Goal: Use online tool/utility: Utilize a website feature to perform a specific function

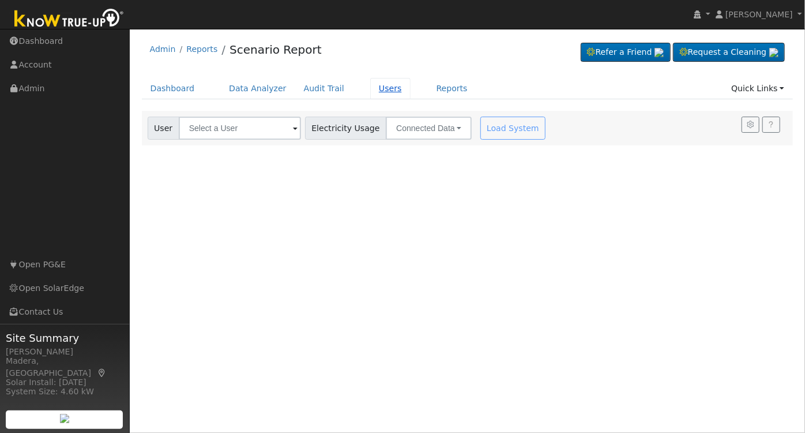
click at [373, 85] on link "Users" at bounding box center [390, 88] width 40 height 21
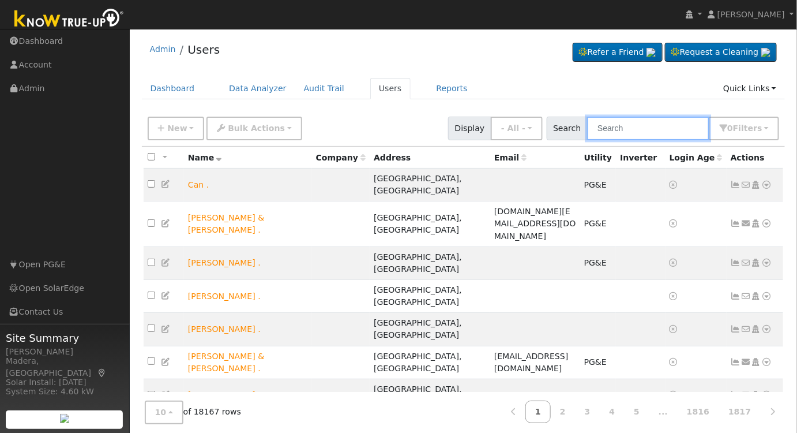
click at [635, 132] on input "text" at bounding box center [648, 129] width 122 height 24
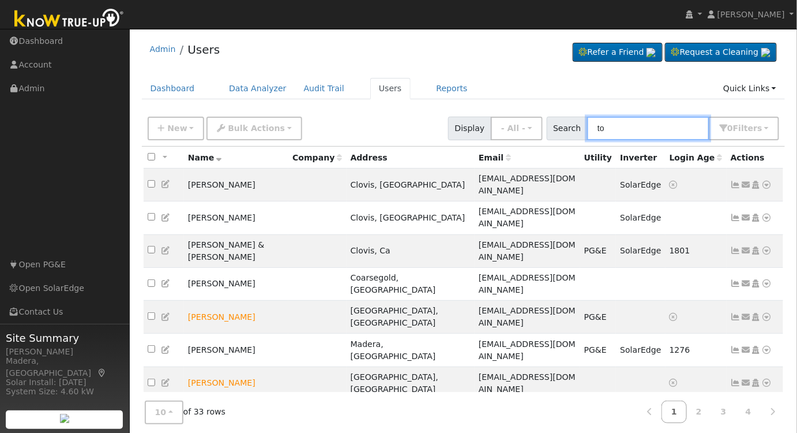
type input "t"
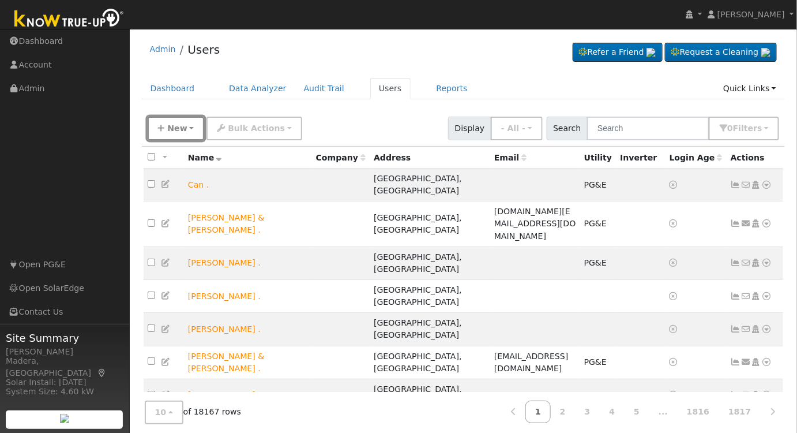
click at [180, 121] on button "New" at bounding box center [176, 129] width 57 height 24
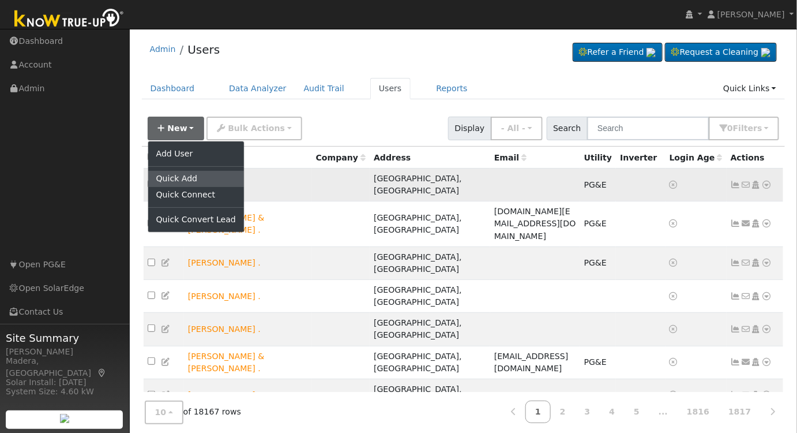
drag, startPoint x: 180, startPoint y: 175, endPoint x: 173, endPoint y: 177, distance: 7.1
click at [180, 176] on link "Quick Add" at bounding box center [196, 179] width 96 height 16
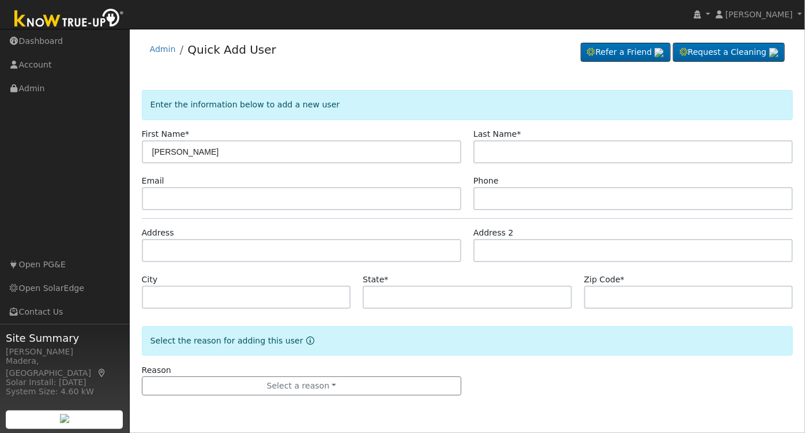
type input "Todd"
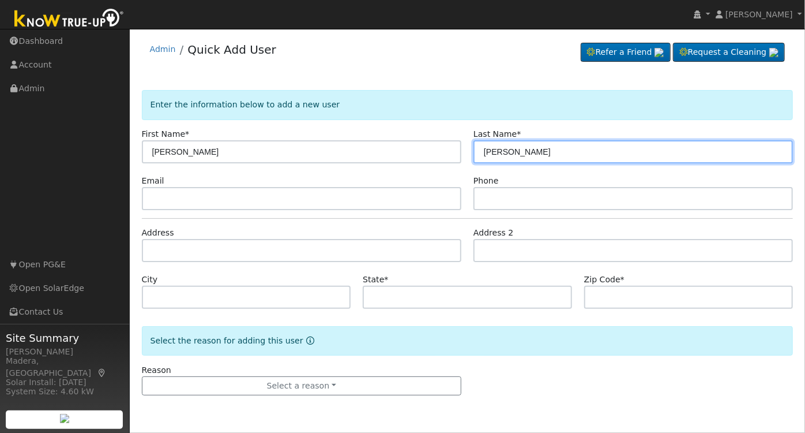
type input "Evans"
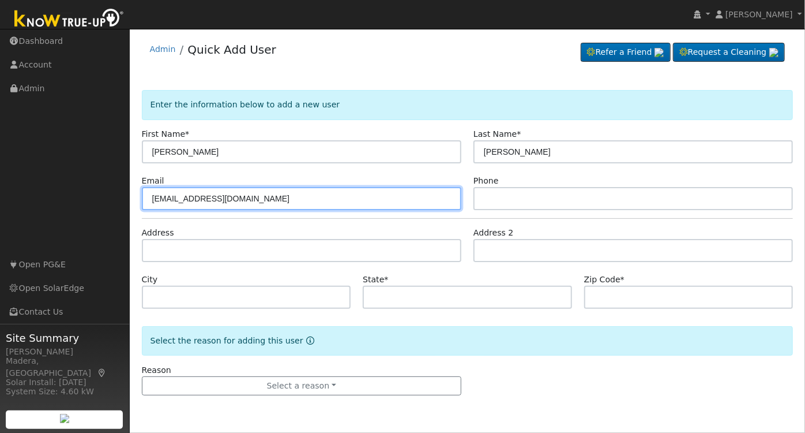
type input "todd3352@att.net"
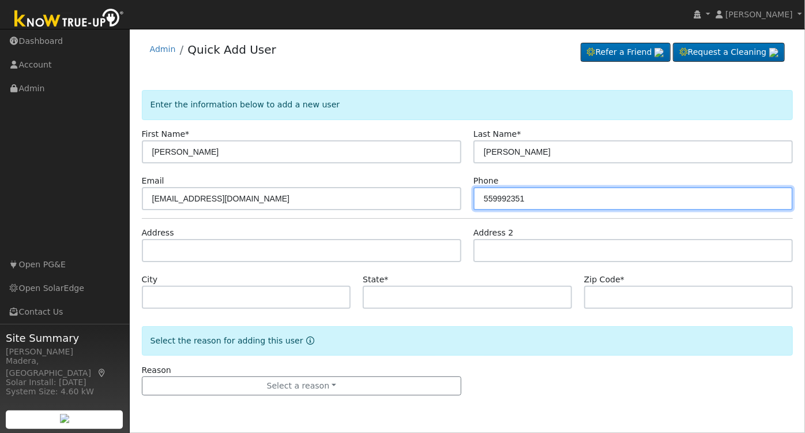
type input "559992351"
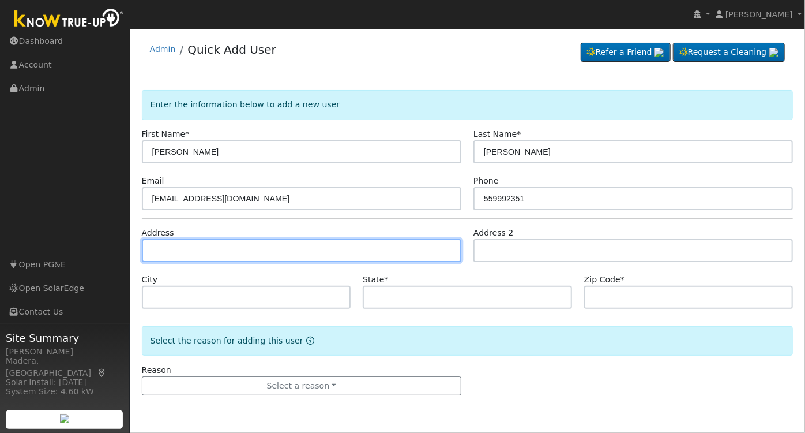
click at [196, 251] on input "text" at bounding box center [302, 250] width 320 height 23
type input "1774 North Cherry Lane"
type input "Clovis"
type input "CA"
type input "93619"
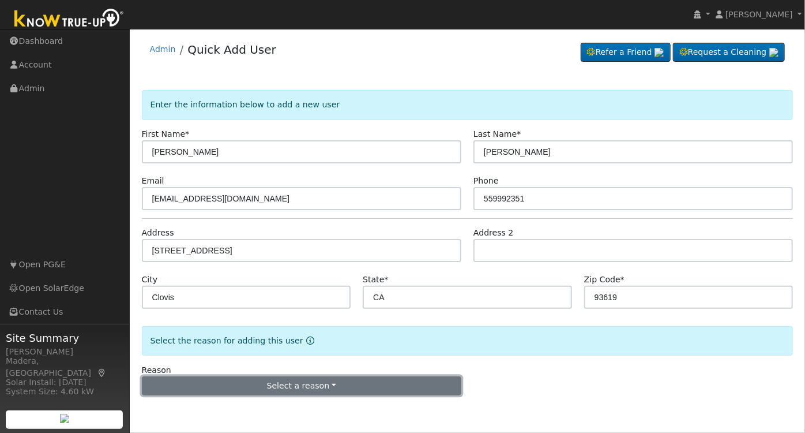
click at [264, 384] on button "Select a reason" at bounding box center [302, 386] width 320 height 20
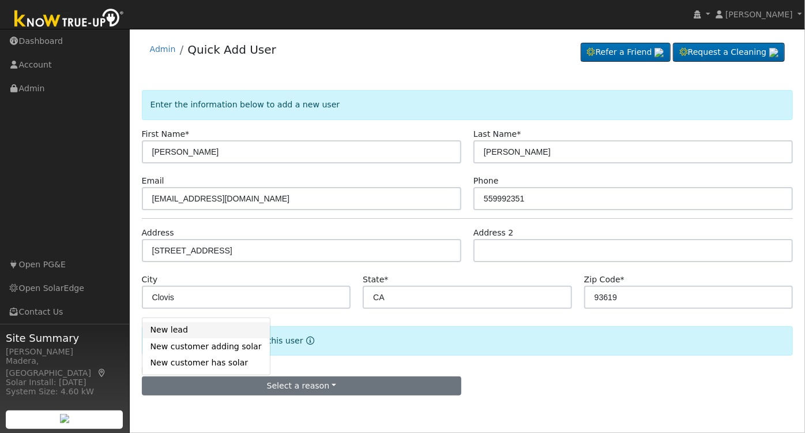
click at [170, 333] on link "New lead" at bounding box center [205, 330] width 127 height 16
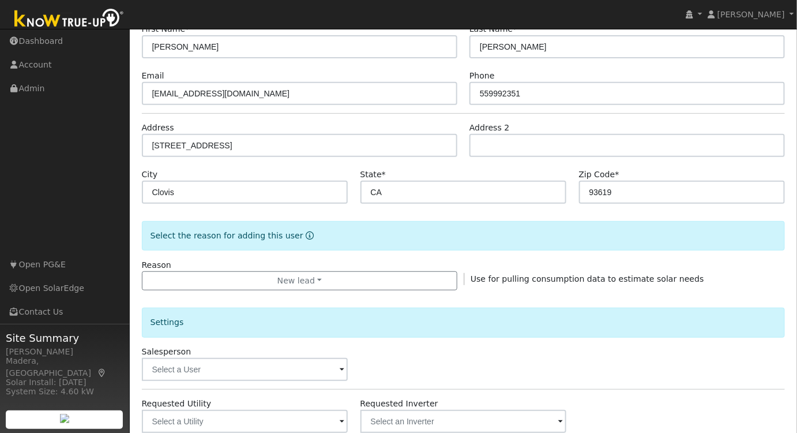
scroll to position [209, 0]
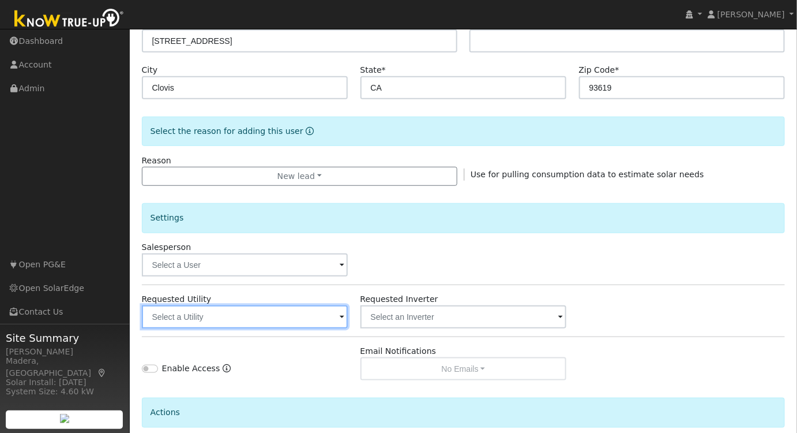
click at [251, 311] on input "text" at bounding box center [245, 316] width 206 height 23
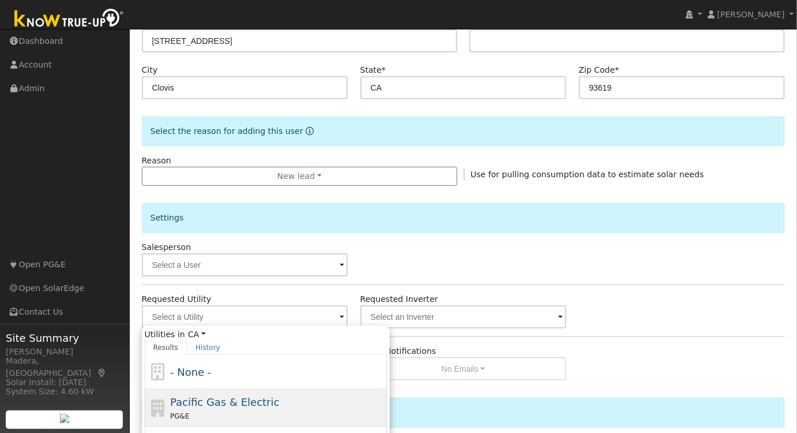
click at [220, 401] on span "Pacific Gas & Electric" at bounding box center [224, 402] width 109 height 12
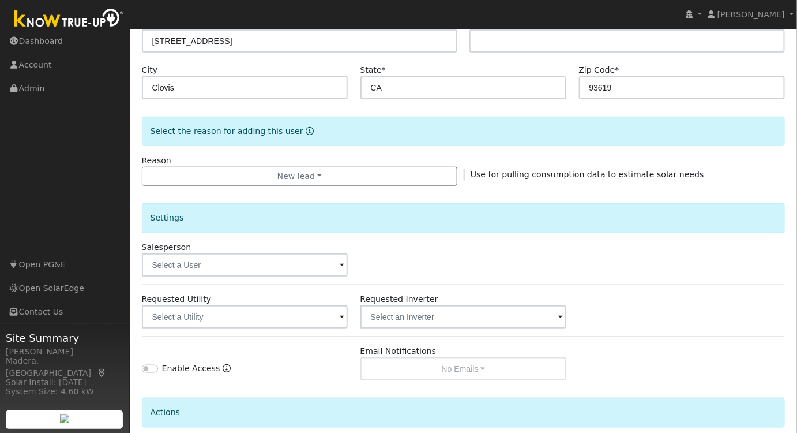
type input "Pacific Gas & Electric"
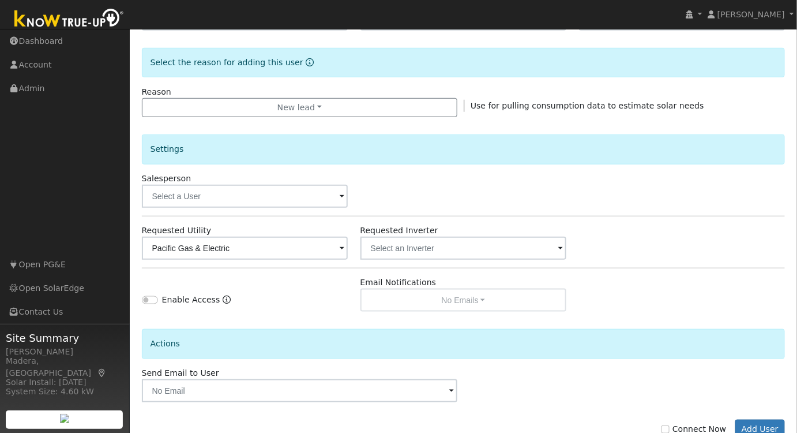
scroll to position [310, 0]
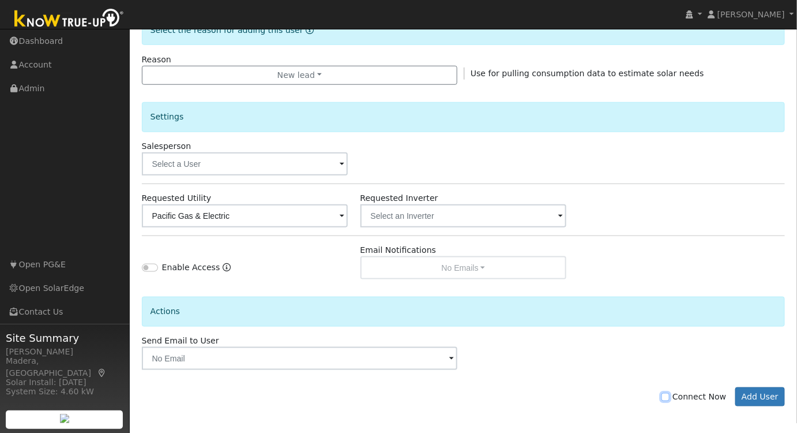
click at [670, 397] on input "Connect Now" at bounding box center [666, 397] width 8 height 8
checkbox input "true"
click at [773, 397] on button "Add User" at bounding box center [760, 397] width 50 height 20
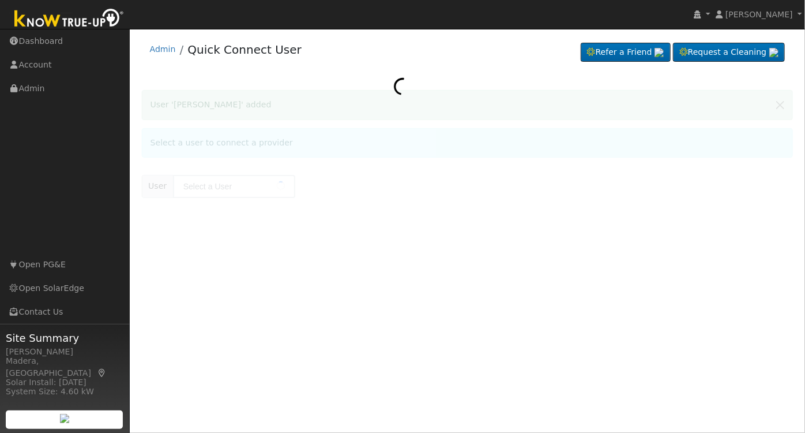
type input "Todd Evans"
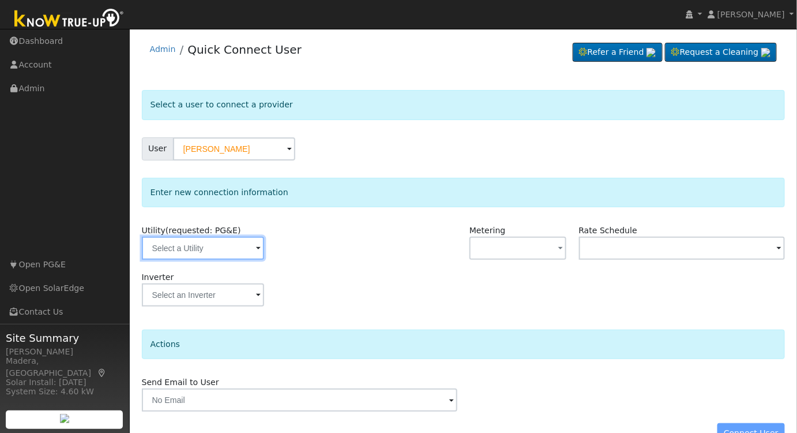
click at [221, 255] on input "text" at bounding box center [203, 247] width 122 height 23
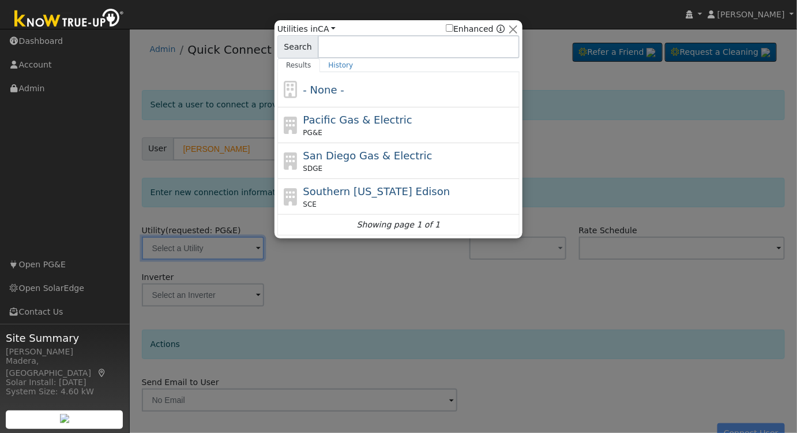
click at [358, 117] on span "Pacific Gas & Electric" at bounding box center [357, 120] width 109 height 12
type input "PG&E"
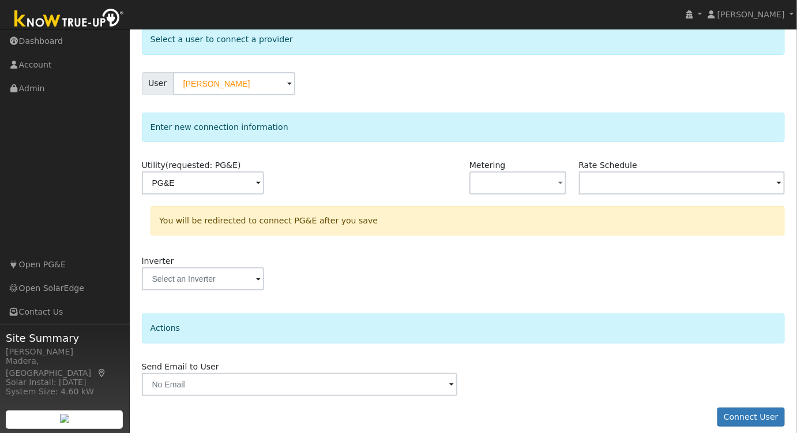
scroll to position [74, 0]
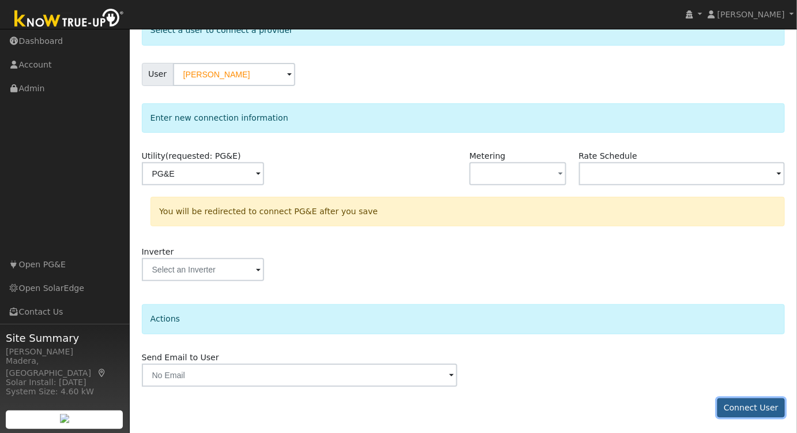
click at [763, 403] on button "Connect User" at bounding box center [752, 408] width 68 height 20
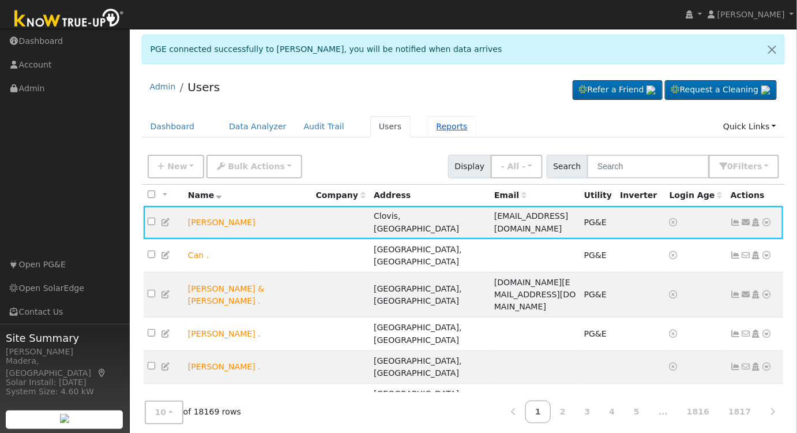
click at [434, 119] on link "Reports" at bounding box center [452, 126] width 48 height 21
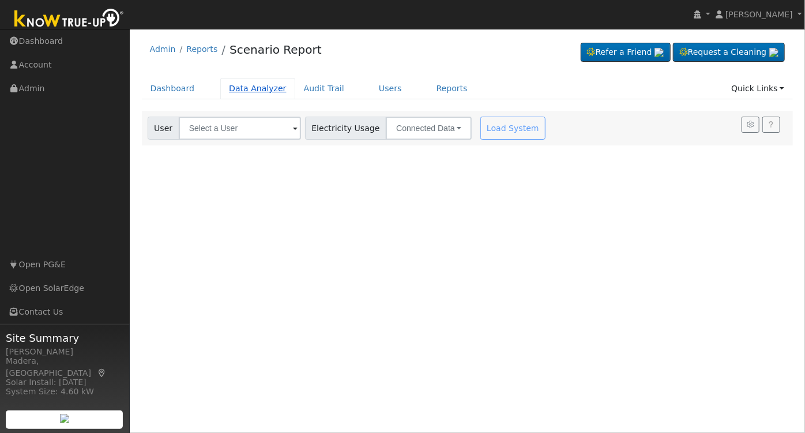
click at [248, 90] on link "Data Analyzer" at bounding box center [257, 88] width 75 height 21
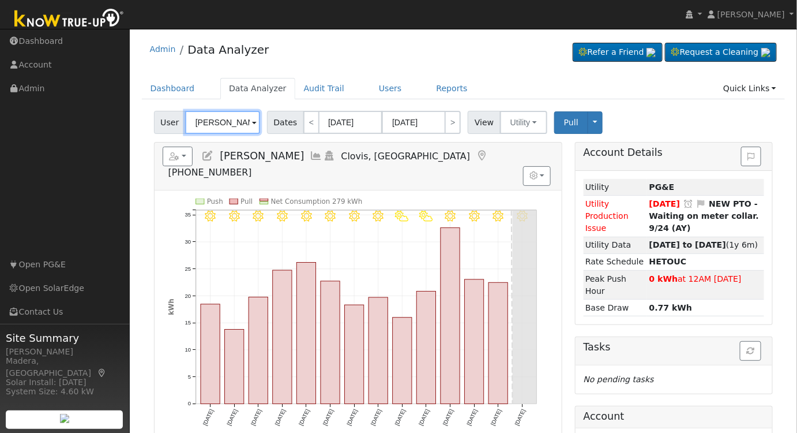
click at [229, 123] on input "William Lawless" at bounding box center [222, 122] width 75 height 23
click at [230, 123] on input "William Lawless" at bounding box center [222, 122] width 75 height 23
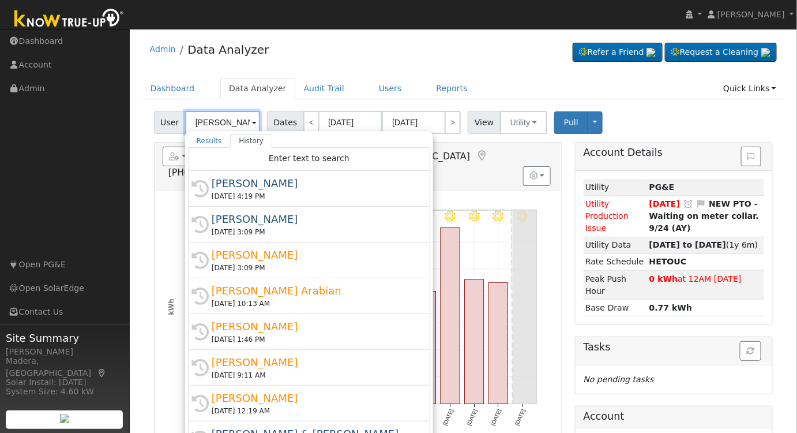
click at [230, 123] on input "William Lawless" at bounding box center [222, 122] width 75 height 23
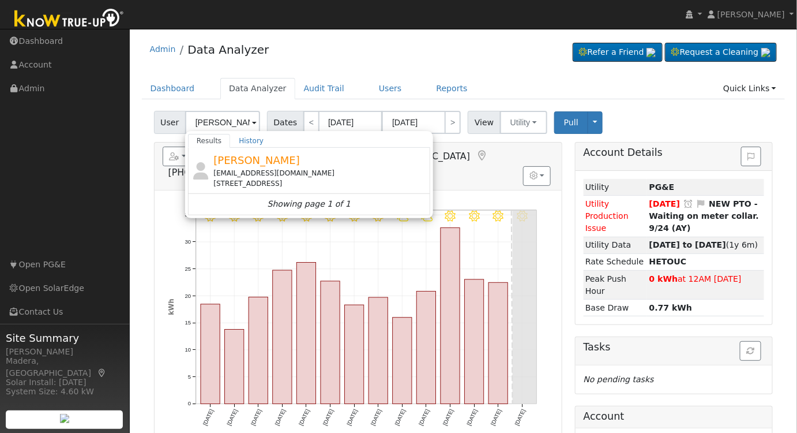
click at [290, 166] on div "Todd Evans todd3352@att.net 1774 North Cherry Lane, Clovis, CA 93619" at bounding box center [320, 170] width 214 height 36
type input "Todd Evans"
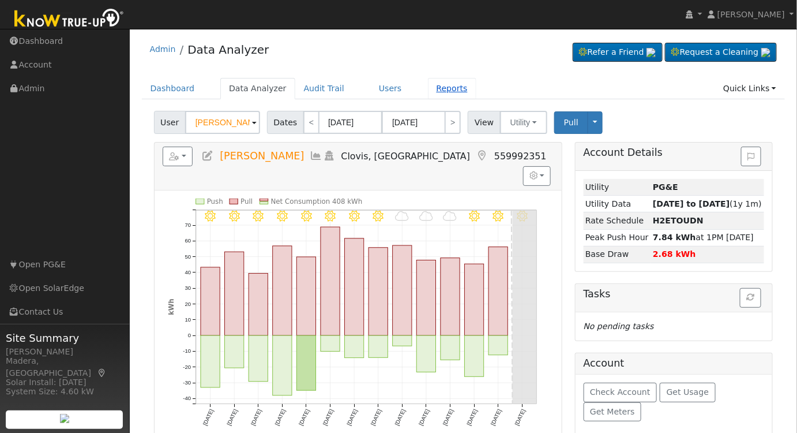
click at [428, 87] on link "Reports" at bounding box center [452, 88] width 48 height 21
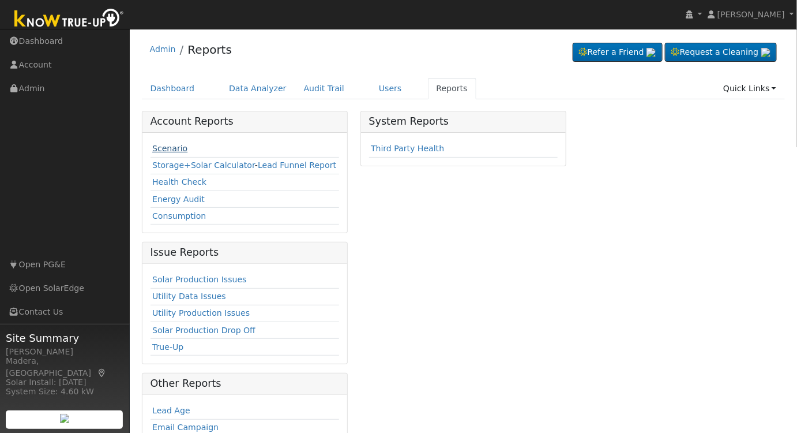
click at [163, 150] on link "Scenario" at bounding box center [169, 148] width 35 height 9
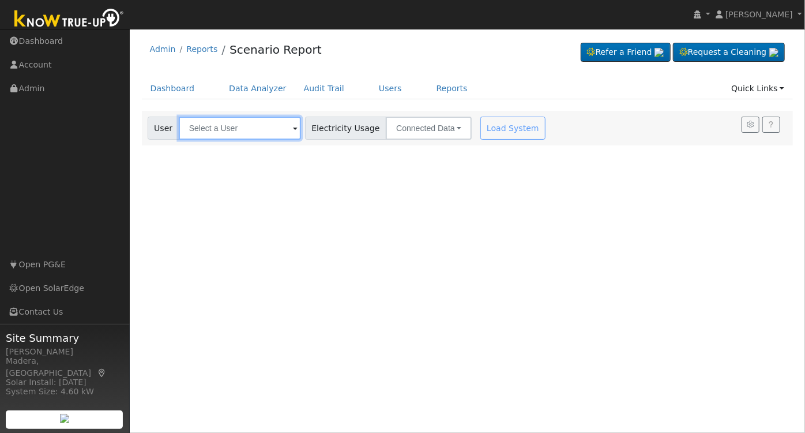
click at [232, 128] on input "text" at bounding box center [240, 128] width 122 height 23
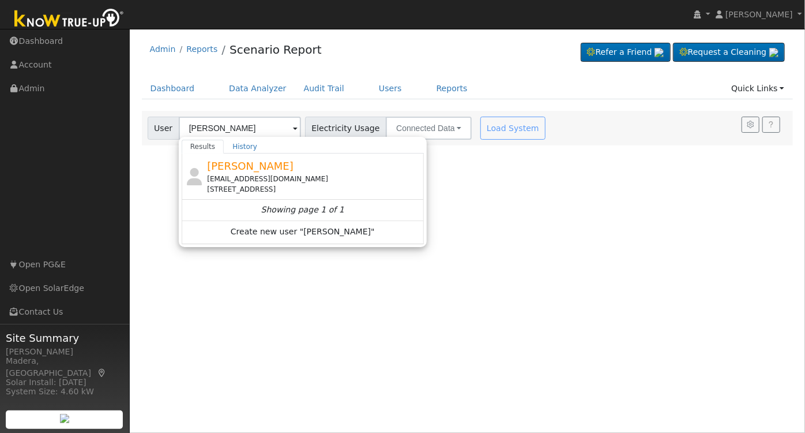
click at [274, 172] on div "Todd Evans todd3352@att.net 1774 North Cherry Lane, Clovis, CA 93619" at bounding box center [314, 176] width 214 height 36
type input "Todd Evans"
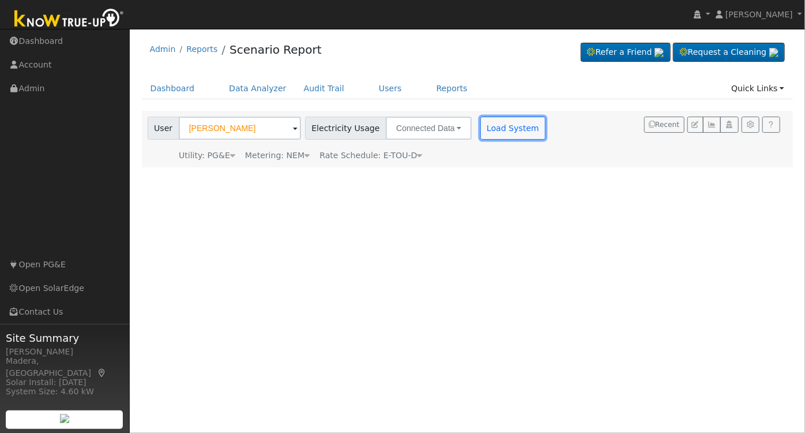
click at [497, 125] on button "Load System" at bounding box center [513, 128] width 66 height 23
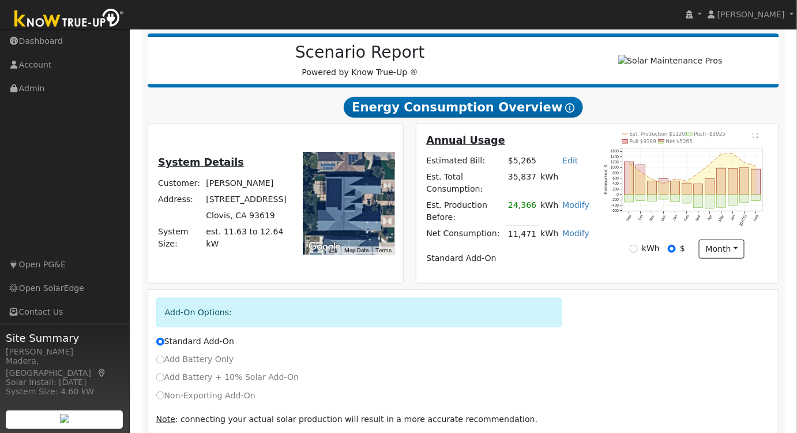
scroll to position [175, 0]
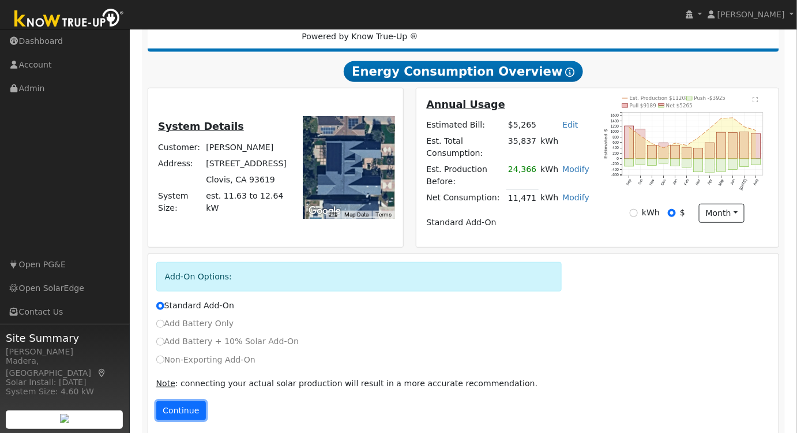
click at [197, 401] on button "Continue" at bounding box center [181, 411] width 50 height 20
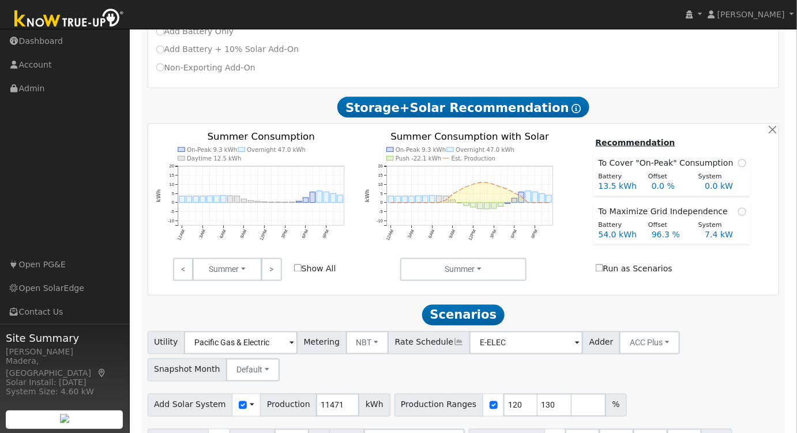
scroll to position [478, 0]
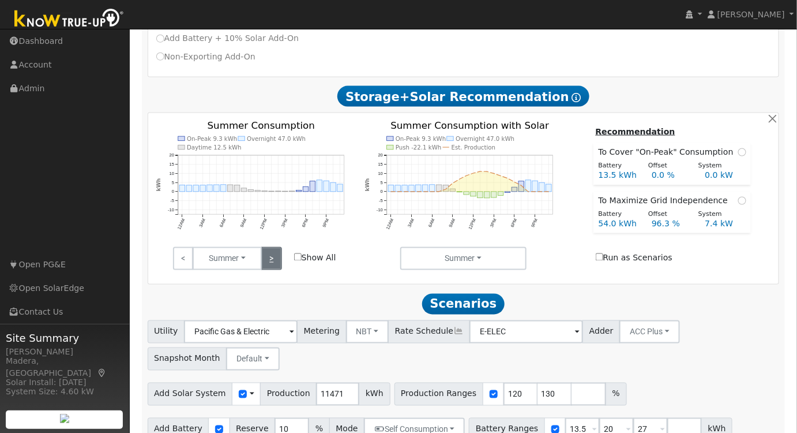
click at [270, 247] on link ">" at bounding box center [271, 258] width 20 height 23
click at [271, 247] on link ">" at bounding box center [271, 258] width 20 height 23
click at [278, 247] on link ">" at bounding box center [271, 258] width 20 height 23
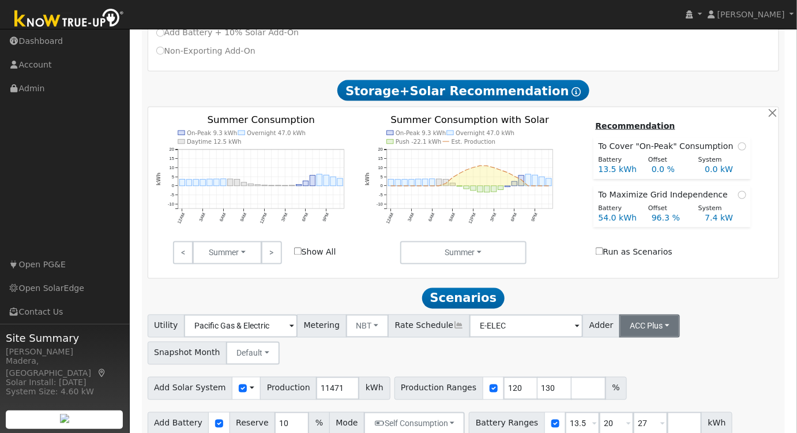
scroll to position [486, 0]
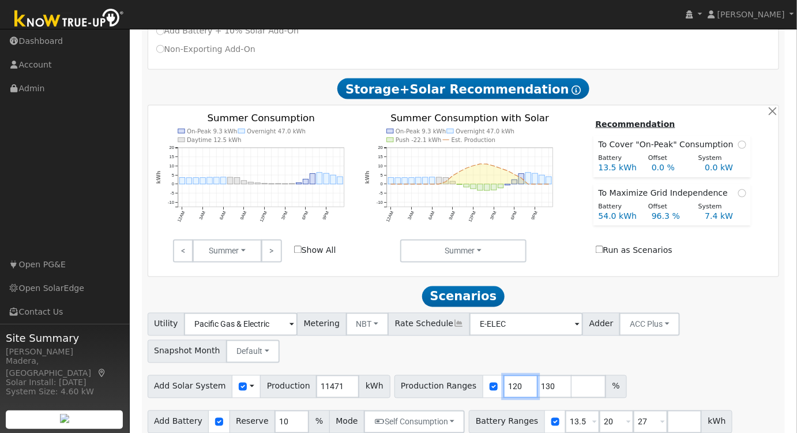
drag, startPoint x: 499, startPoint y: 371, endPoint x: 410, endPoint y: 380, distance: 89.8
click at [411, 380] on div "Production Ranges 120 130 %" at bounding box center [511, 386] width 232 height 23
type input "130"
type input "113"
click at [600, 371] on div "Add Solar System Use CSV Data Production 11471 kWh Production Ranges 113 %" at bounding box center [463, 384] width 636 height 27
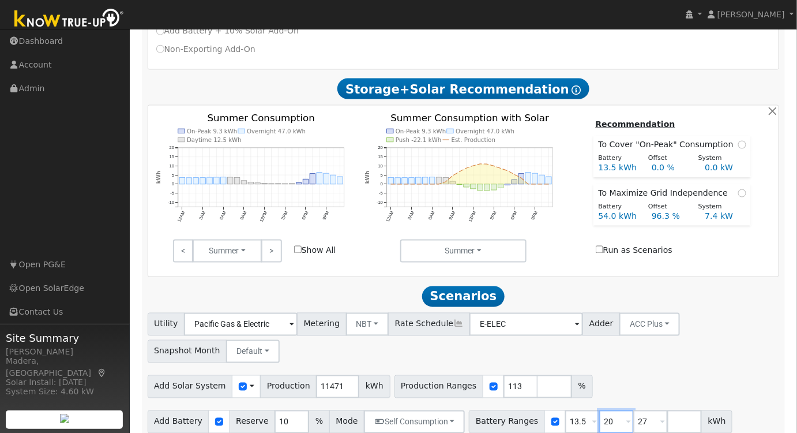
drag, startPoint x: 598, startPoint y: 410, endPoint x: 535, endPoint y: 414, distance: 62.5
click at [535, 414] on div "Battery Ranges 13.5 Overrides Reserve % Mode None None Self Consumption Peak Sa…" at bounding box center [601, 421] width 264 height 23
drag, startPoint x: 595, startPoint y: 410, endPoint x: 562, endPoint y: 408, distance: 33.5
click at [562, 410] on div "Battery Ranges 13.5 Overrides Reserve % Mode None None Self Consumption Peak Sa…" at bounding box center [601, 421] width 264 height 23
type input "20"
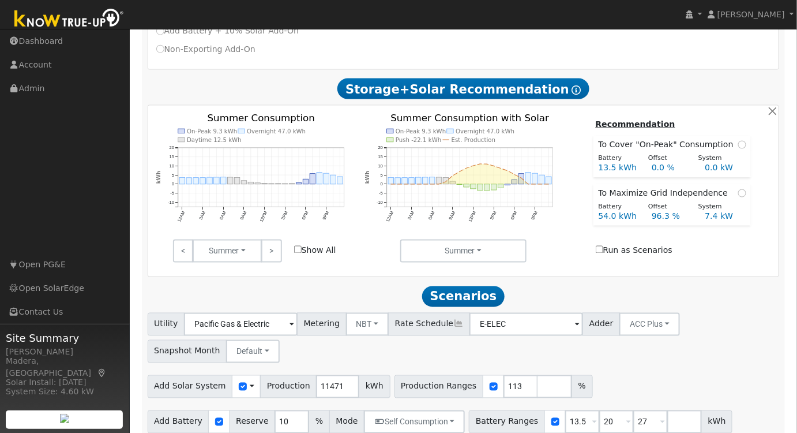
click at [643, 350] on div "Utility Pacific Gas & Electric Metering NBT NEM NBT Rate Schedule E-ELEC Adder …" at bounding box center [463, 336] width 636 height 54
click at [415, 410] on button "Self Consumption" at bounding box center [414, 421] width 101 height 23
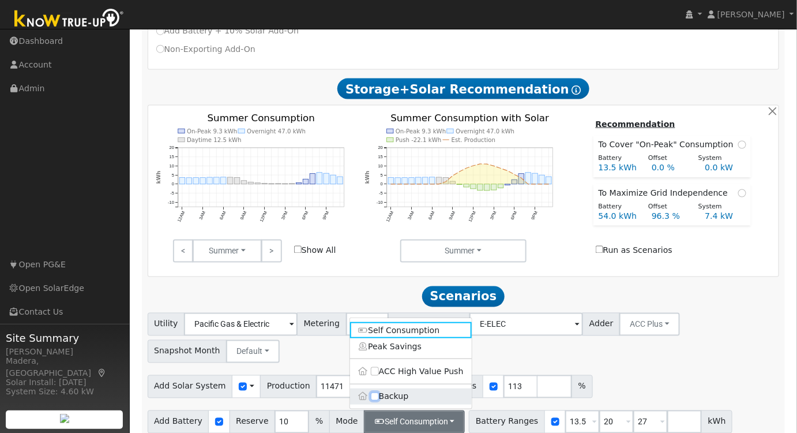
click at [376, 392] on input "Backup" at bounding box center [375, 396] width 8 height 8
checkbox input "true"
type input "20"
click at [643, 353] on div "Utility Pacific Gas & Electric Metering NBT NEM NBT Rate Schedule E-ELEC Adder …" at bounding box center [463, 387] width 644 height 148
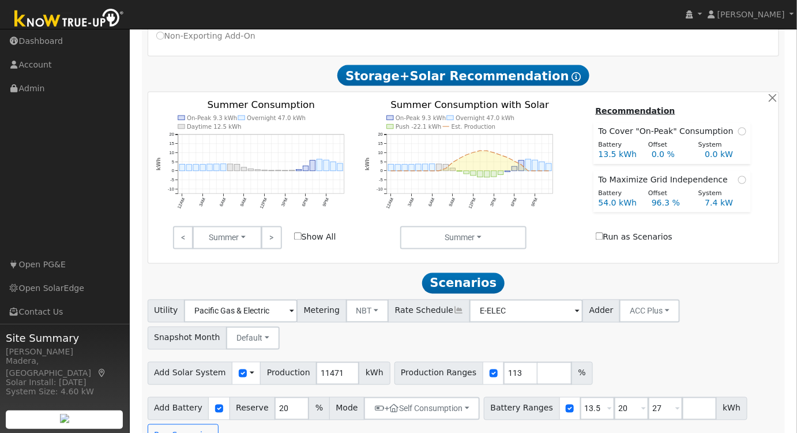
scroll to position [512, 0]
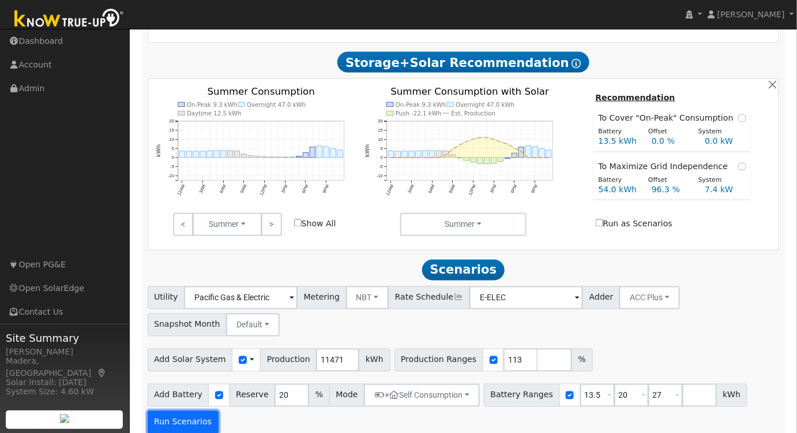
click at [180, 411] on button "Run Scenarios" at bounding box center [183, 422] width 71 height 23
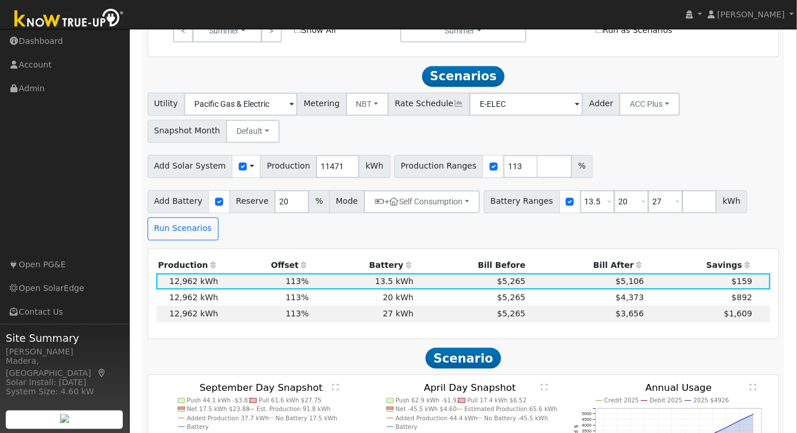
scroll to position [724, 0]
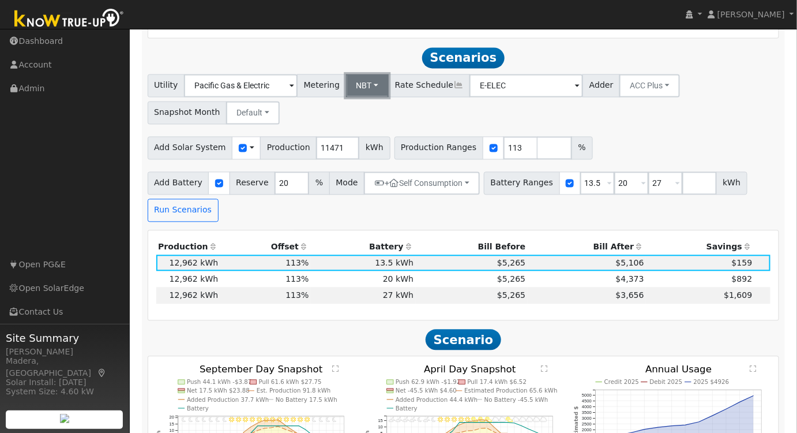
click at [365, 74] on button "NBT" at bounding box center [367, 85] width 43 height 23
click at [356, 103] on link "NEM" at bounding box center [377, 111] width 80 height 16
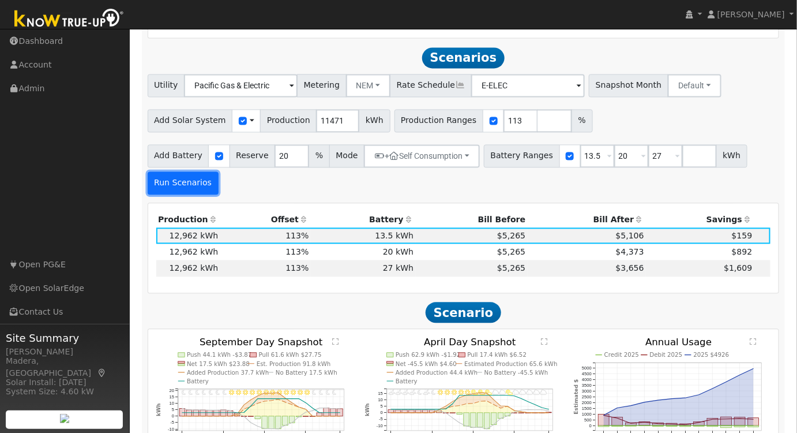
click at [175, 172] on button "Run Scenarios" at bounding box center [183, 183] width 71 height 23
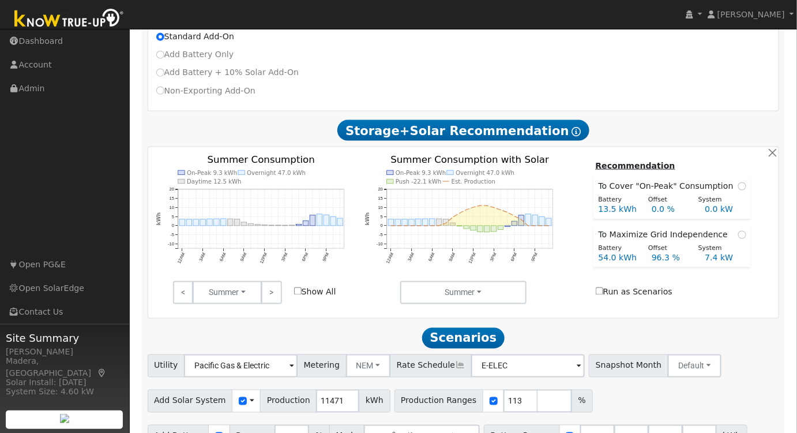
scroll to position [305, 0]
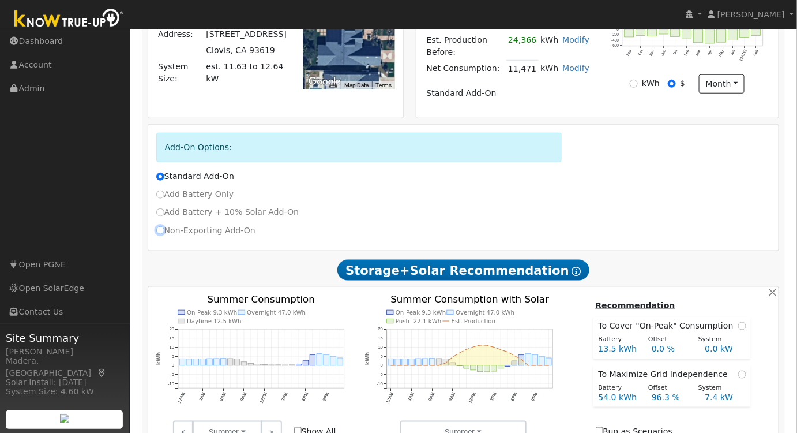
click at [160, 226] on input "Non-Exporting Add-On" at bounding box center [160, 230] width 8 height 8
radio input "true"
radio input "false"
type input "E-TOU-D"
type input "120"
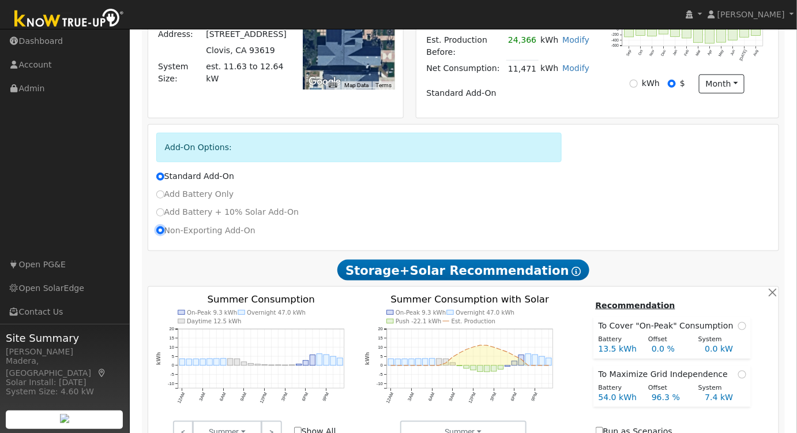
type input "130"
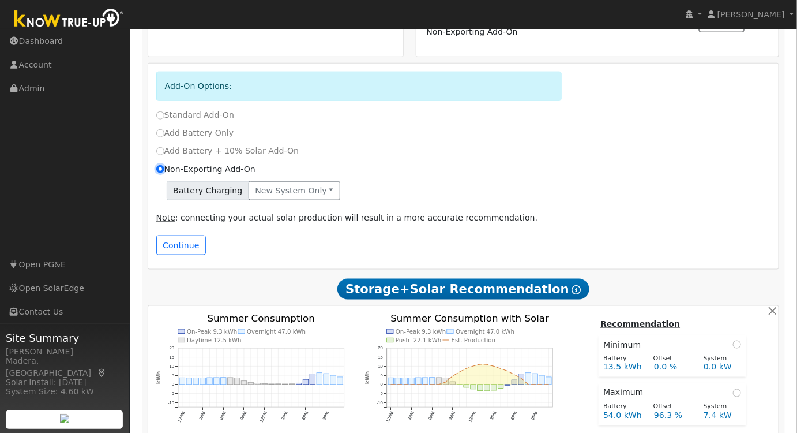
scroll to position [409, 0]
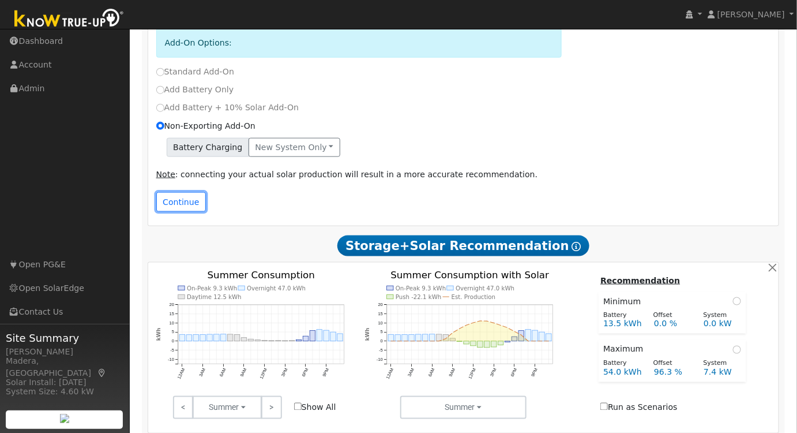
click at [163, 192] on button "Continue" at bounding box center [181, 202] width 50 height 20
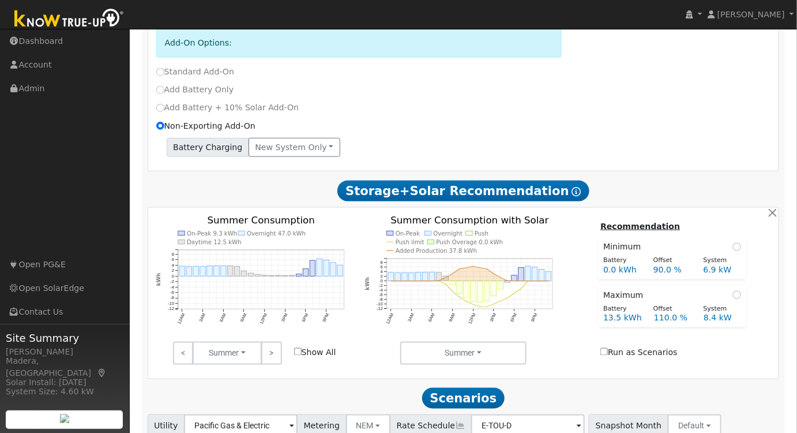
scroll to position [510, 0]
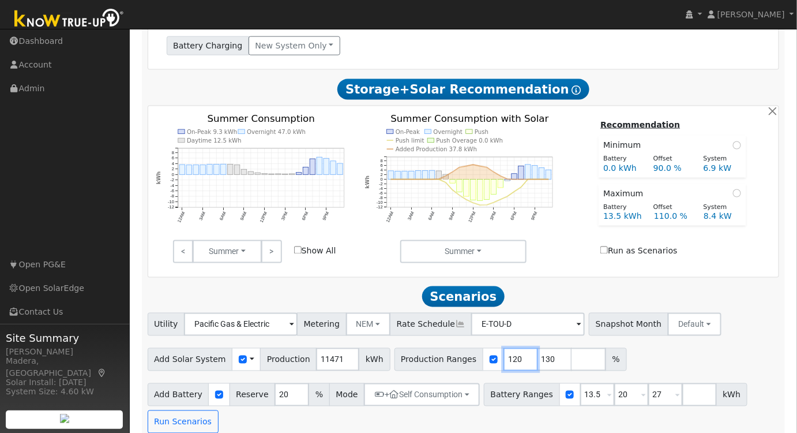
drag, startPoint x: 498, startPoint y: 347, endPoint x: 424, endPoint y: 357, distance: 75.1
click at [425, 357] on div "Production Ranges 120 130 %" at bounding box center [511, 359] width 232 height 23
type input "113"
drag, startPoint x: 532, startPoint y: 348, endPoint x: 449, endPoint y: 349, distance: 83.1
click at [449, 350] on div "Production Ranges 113 130 %" at bounding box center [511, 359] width 232 height 23
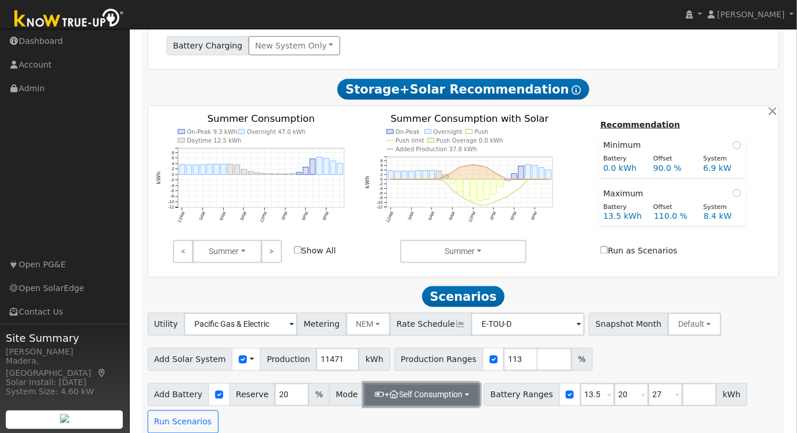
click at [438, 385] on button "+ Self Consumption" at bounding box center [422, 394] width 116 height 23
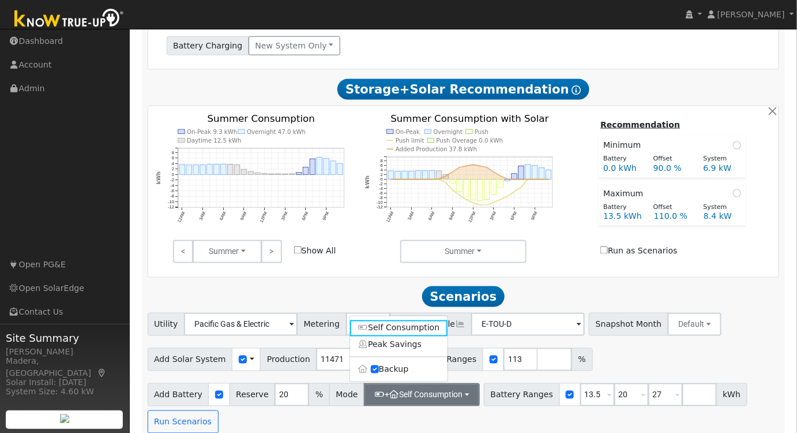
click at [616, 349] on div "Add Solar System Use CSV Data Production 11471 kWh Production Ranges 113 %" at bounding box center [463, 357] width 636 height 27
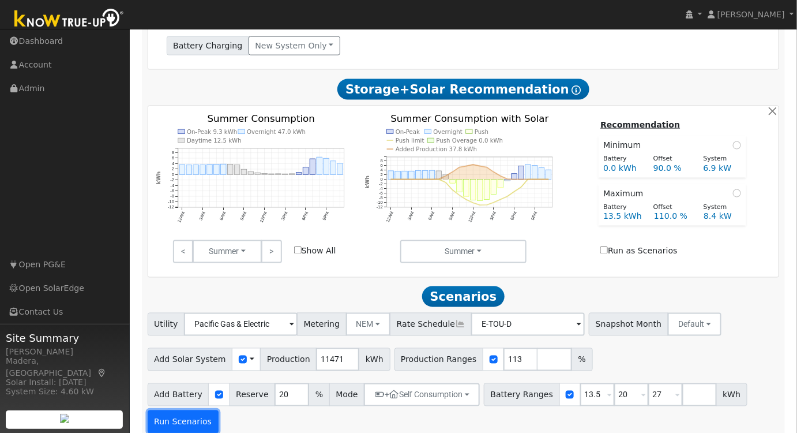
click at [181, 410] on button "Run Scenarios" at bounding box center [183, 421] width 71 height 23
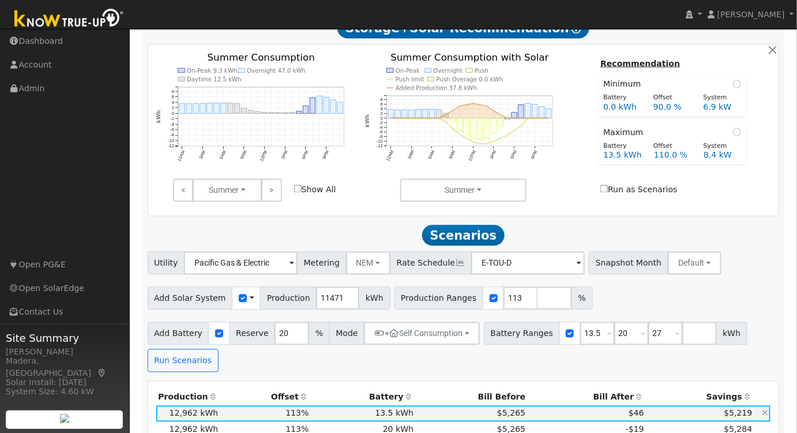
scroll to position [644, 0]
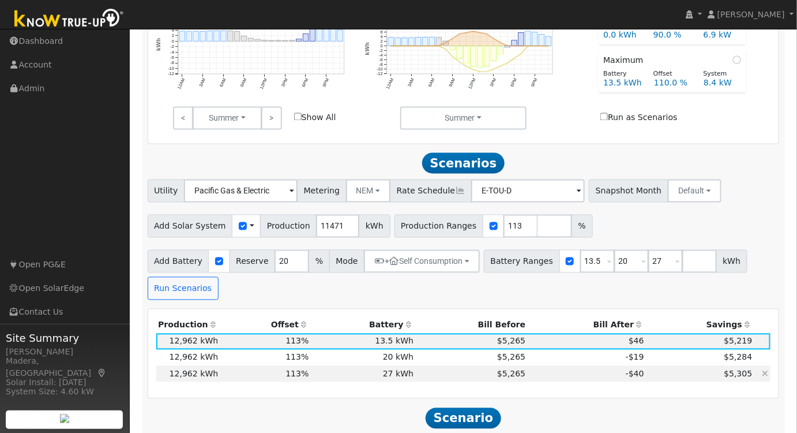
click at [354, 366] on td "27 kWh" at bounding box center [363, 374] width 105 height 16
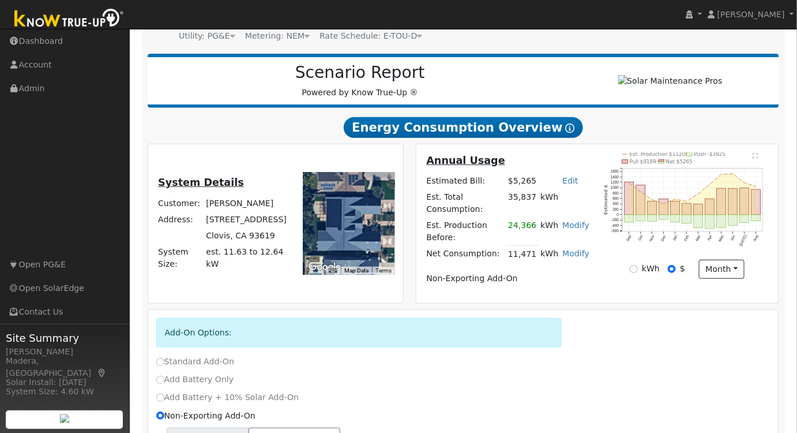
scroll to position [0, 0]
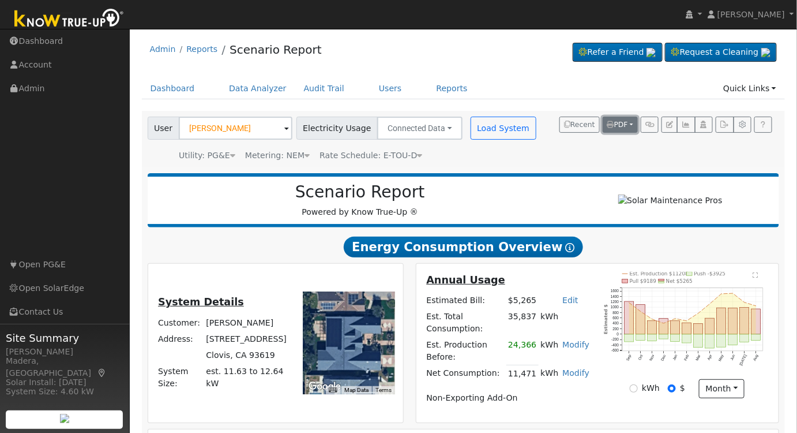
click at [614, 126] on icon "button" at bounding box center [610, 124] width 7 height 7
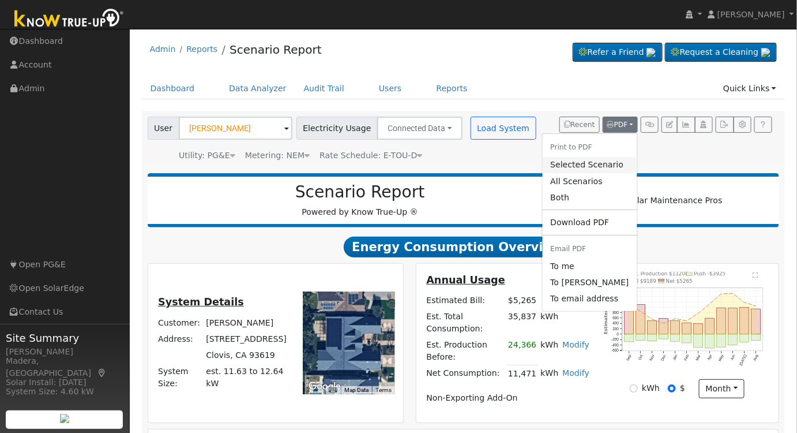
click at [579, 166] on link "Selected Scenario" at bounding box center [589, 165] width 95 height 16
